Goal: Task Accomplishment & Management: Complete application form

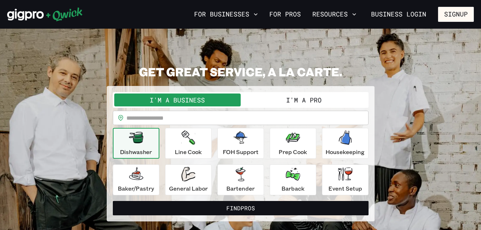
click at [297, 101] on button "I'm a Pro" at bounding box center [304, 100] width 126 height 13
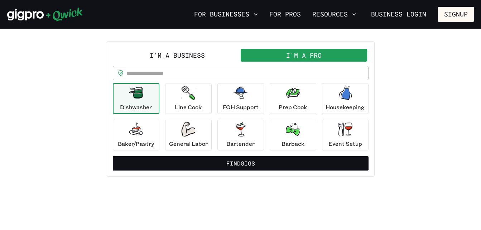
scroll to position [47, 0]
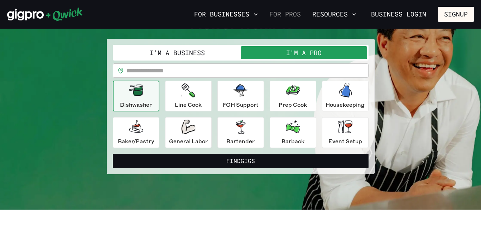
click at [289, 16] on link "For Pros" at bounding box center [285, 14] width 37 height 12
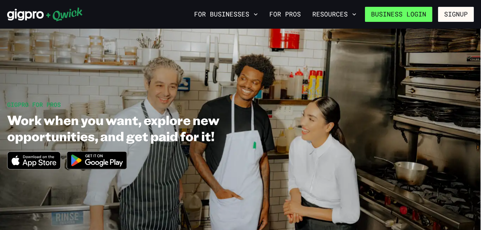
click at [418, 14] on link "Business Login" at bounding box center [398, 14] width 67 height 15
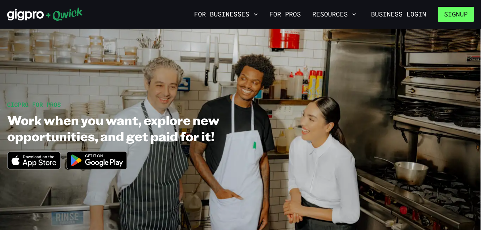
click at [448, 14] on button "Signup" at bounding box center [456, 14] width 36 height 15
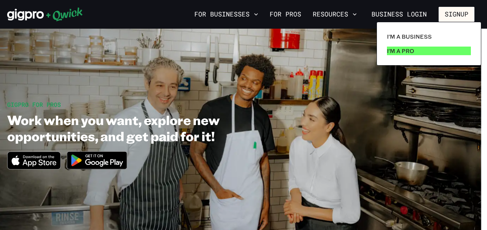
click at [406, 49] on p "I'm a Pro" at bounding box center [400, 51] width 27 height 9
click at [414, 47] on link "I'm a Pro" at bounding box center [429, 51] width 90 height 14
click at [404, 53] on p "I'm a Pro" at bounding box center [400, 51] width 27 height 9
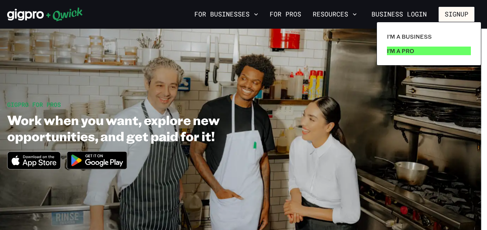
click at [404, 53] on p "I'm a Pro" at bounding box center [400, 51] width 27 height 9
click at [452, 16] on div at bounding box center [243, 115] width 487 height 230
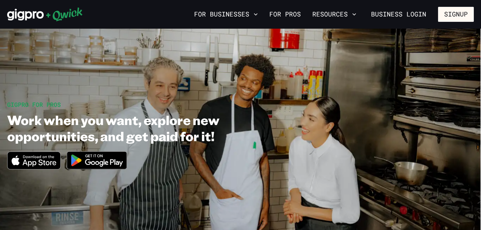
click at [452, 16] on button "Signup" at bounding box center [456, 14] width 36 height 15
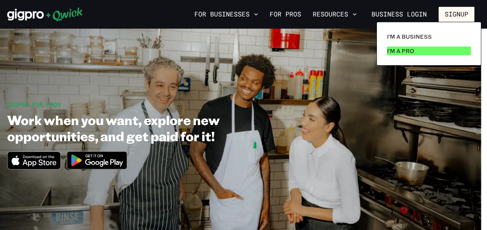
click at [407, 51] on p "I'm a Pro" at bounding box center [400, 51] width 27 height 9
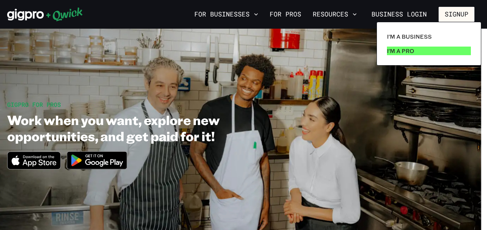
click at [407, 51] on p "I'm a Pro" at bounding box center [400, 51] width 27 height 9
click at [395, 57] on link "I'm a Pro" at bounding box center [429, 51] width 90 height 14
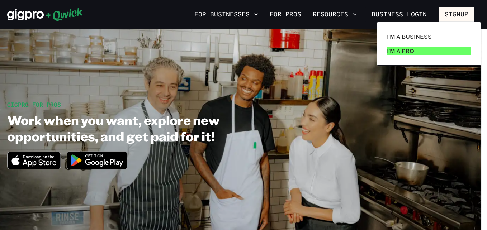
click at [395, 57] on link "I'm a Pro" at bounding box center [429, 51] width 90 height 14
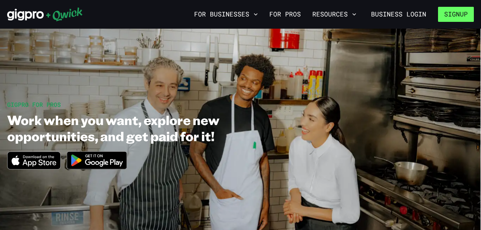
click at [462, 13] on button "Signup" at bounding box center [456, 14] width 36 height 15
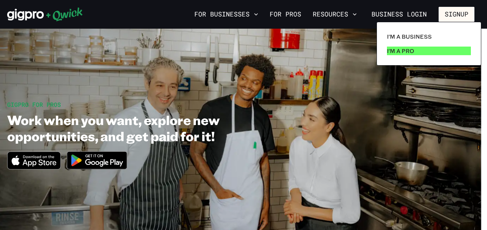
click at [411, 50] on p "I'm a Pro" at bounding box center [400, 51] width 27 height 9
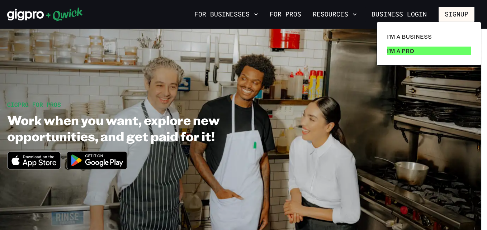
click at [411, 50] on p "I'm a Pro" at bounding box center [400, 51] width 27 height 9
click at [456, 19] on div at bounding box center [243, 115] width 487 height 230
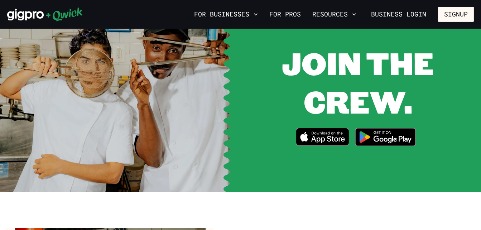
scroll to position [952, 0]
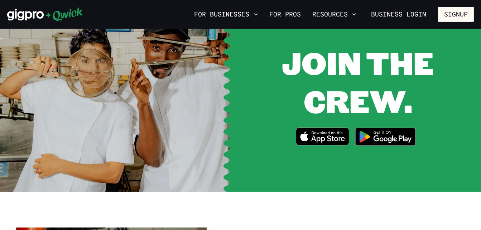
click at [374, 127] on img at bounding box center [386, 136] width 70 height 27
